Goal: Information Seeking & Learning: Learn about a topic

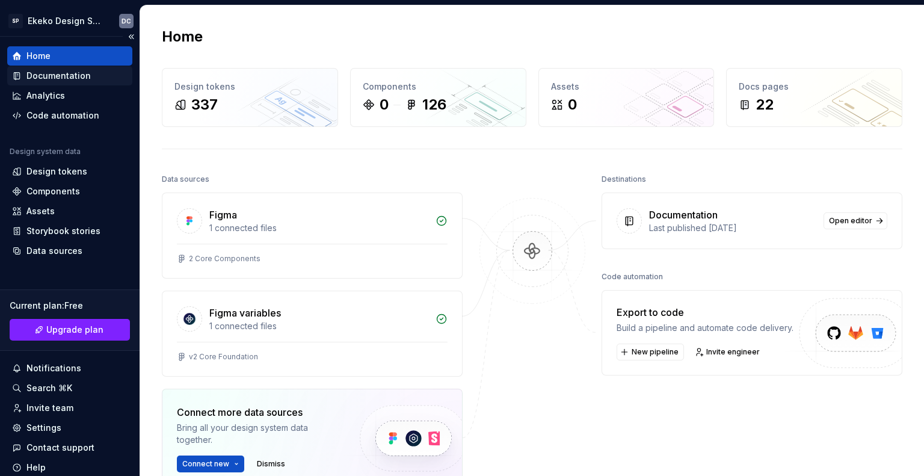
click at [66, 72] on div "Documentation" at bounding box center [58, 76] width 64 height 12
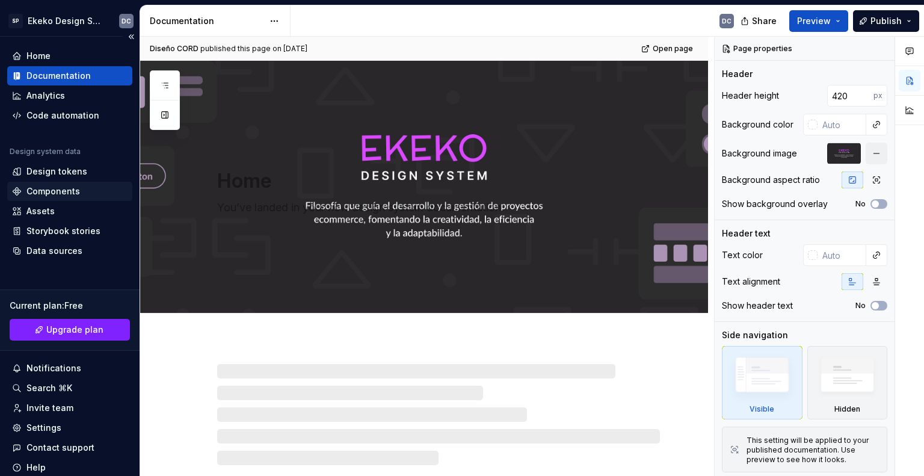
click at [63, 197] on div "Components" at bounding box center [53, 191] width 54 height 12
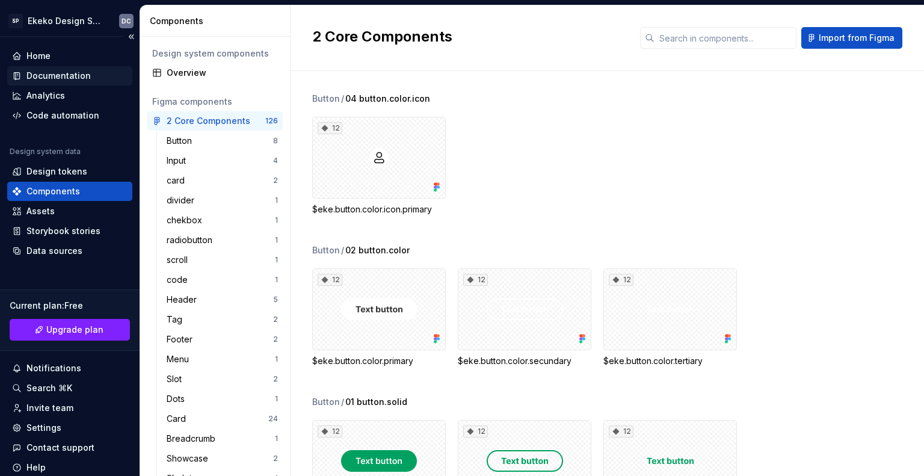
click at [47, 66] on div "Documentation" at bounding box center [69, 75] width 125 height 19
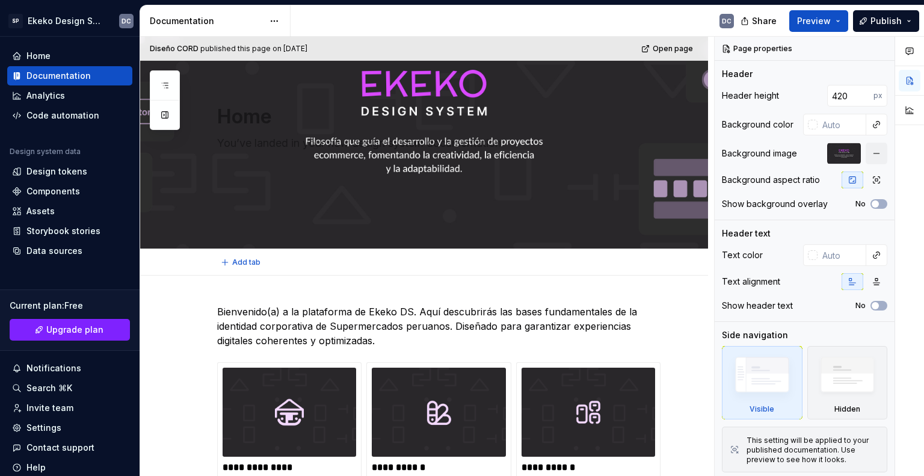
scroll to position [120, 0]
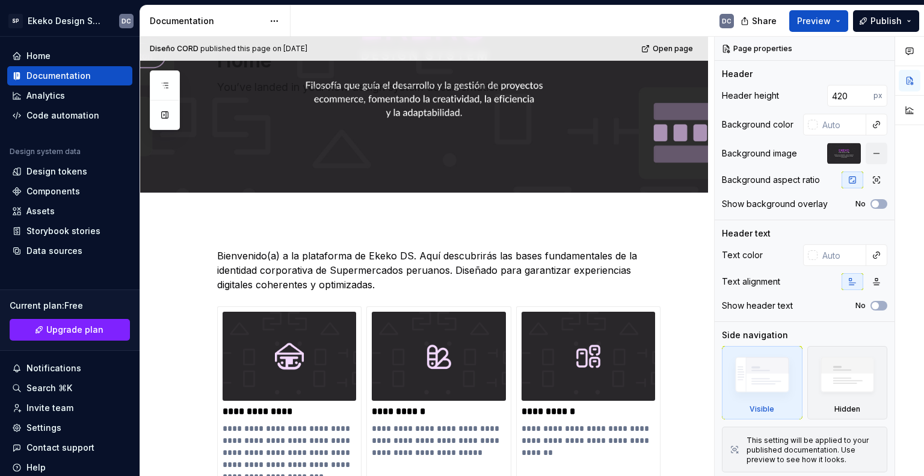
type textarea "*"
